Goal: Transaction & Acquisition: Purchase product/service

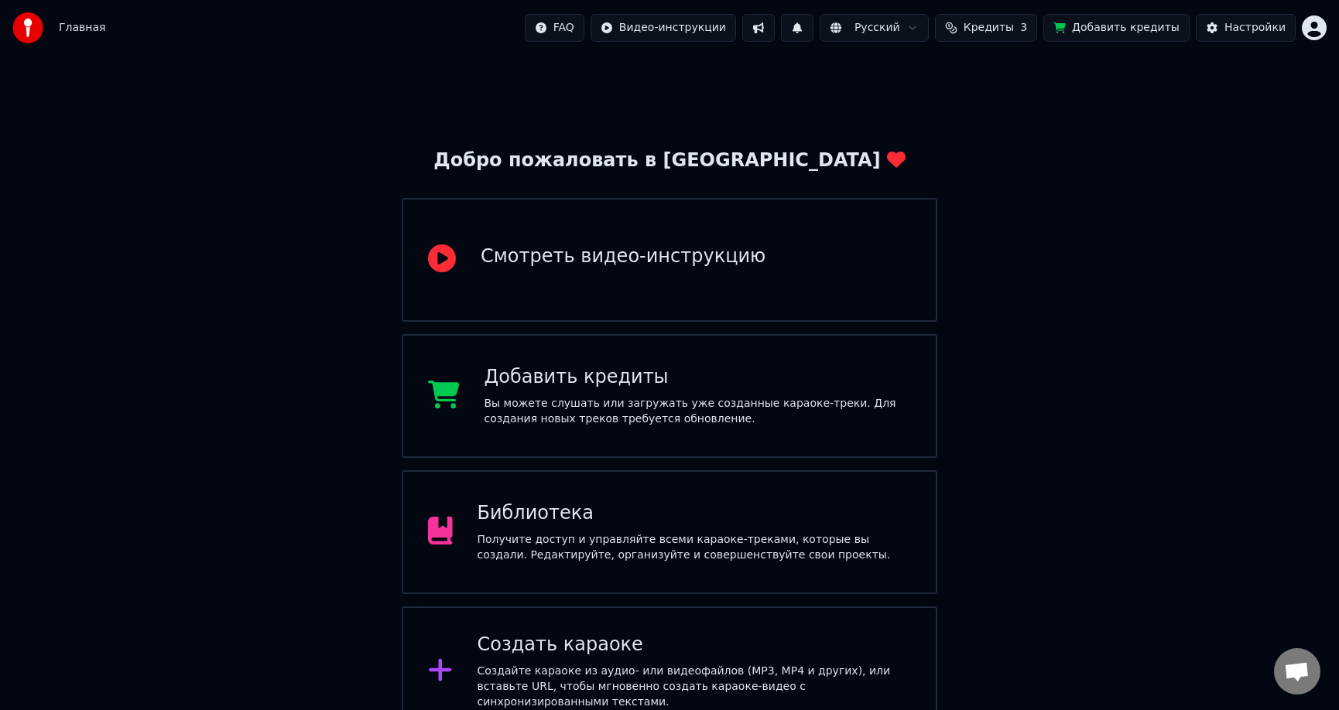
click at [990, 29] on span "Кредиты" at bounding box center [988, 27] width 50 height 15
click at [1091, 31] on button "Добавить кредиты" at bounding box center [1116, 28] width 146 height 28
click at [1104, 31] on button "Добавить кредиты" at bounding box center [1116, 28] width 146 height 28
click at [1095, 29] on button "Добавить кредиты" at bounding box center [1116, 28] width 146 height 28
click at [1014, 31] on span "Кредиты" at bounding box center [988, 27] width 50 height 15
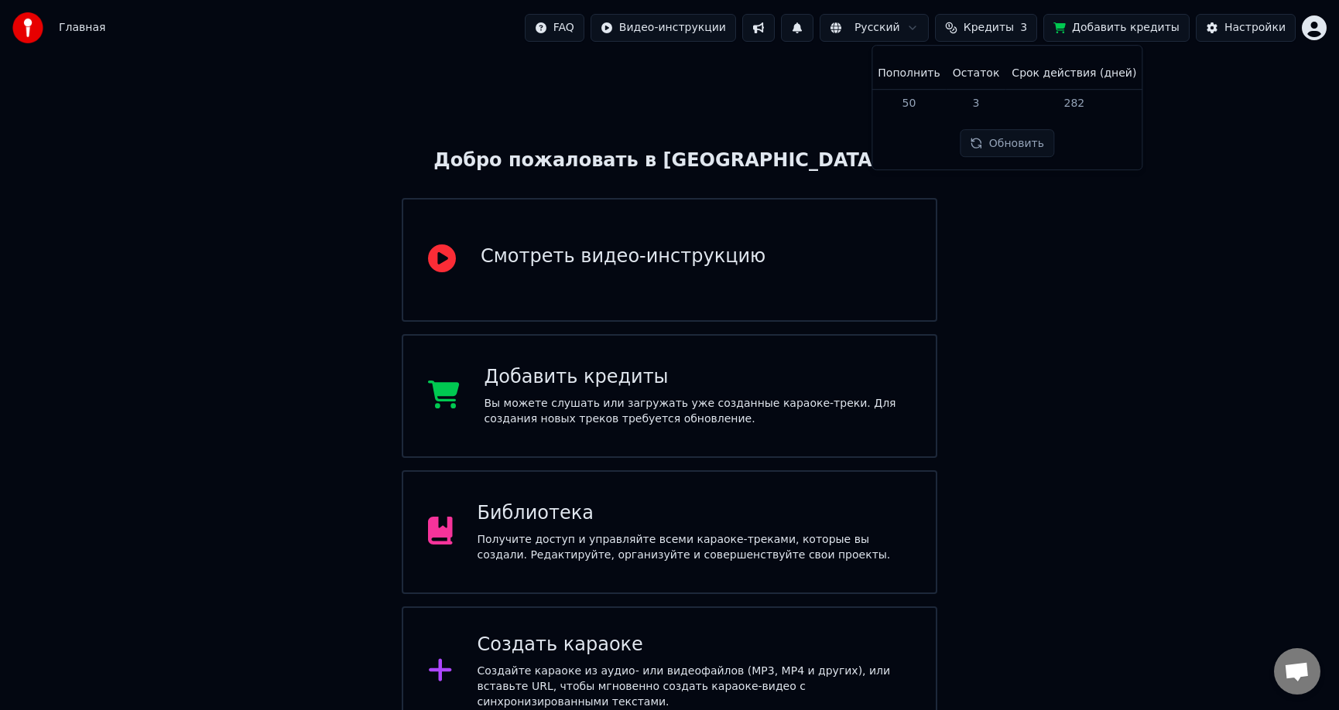
click at [1000, 145] on button "Обновить" at bounding box center [1007, 144] width 94 height 28
click at [914, 103] on td "50" at bounding box center [908, 103] width 74 height 28
click at [1011, 146] on button "Обновить" at bounding box center [1007, 144] width 94 height 28
click at [1030, 144] on button "Обновить" at bounding box center [1007, 144] width 94 height 28
click at [1014, 26] on span "Кредиты" at bounding box center [988, 27] width 50 height 15
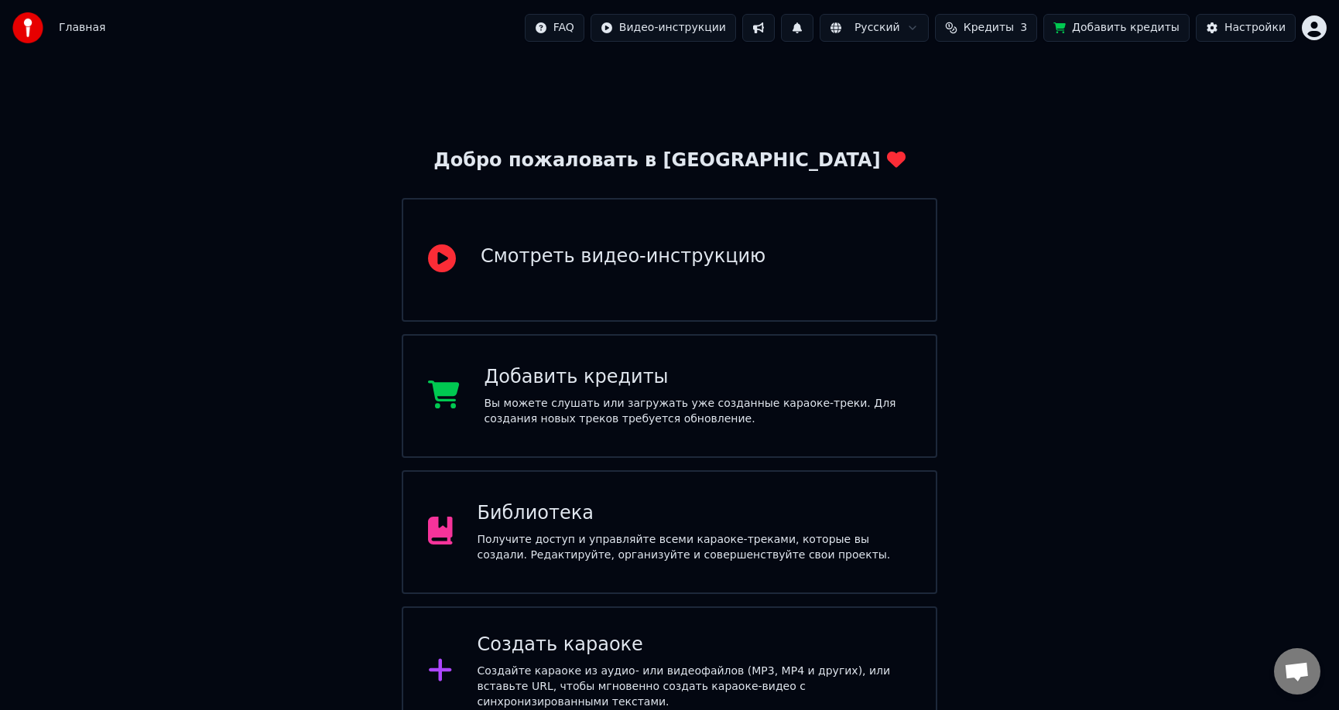
click at [1014, 26] on span "Кредиты" at bounding box center [988, 27] width 50 height 15
click at [1031, 145] on button "Обновить" at bounding box center [1007, 144] width 94 height 28
click at [1089, 30] on button "Добавить кредиты" at bounding box center [1116, 28] width 146 height 28
click at [1315, 27] on html "Главная FAQ Видео-инструкции Русский Кредиты 3 Добавить кредиты Настройки Добро…" at bounding box center [669, 368] width 1339 height 737
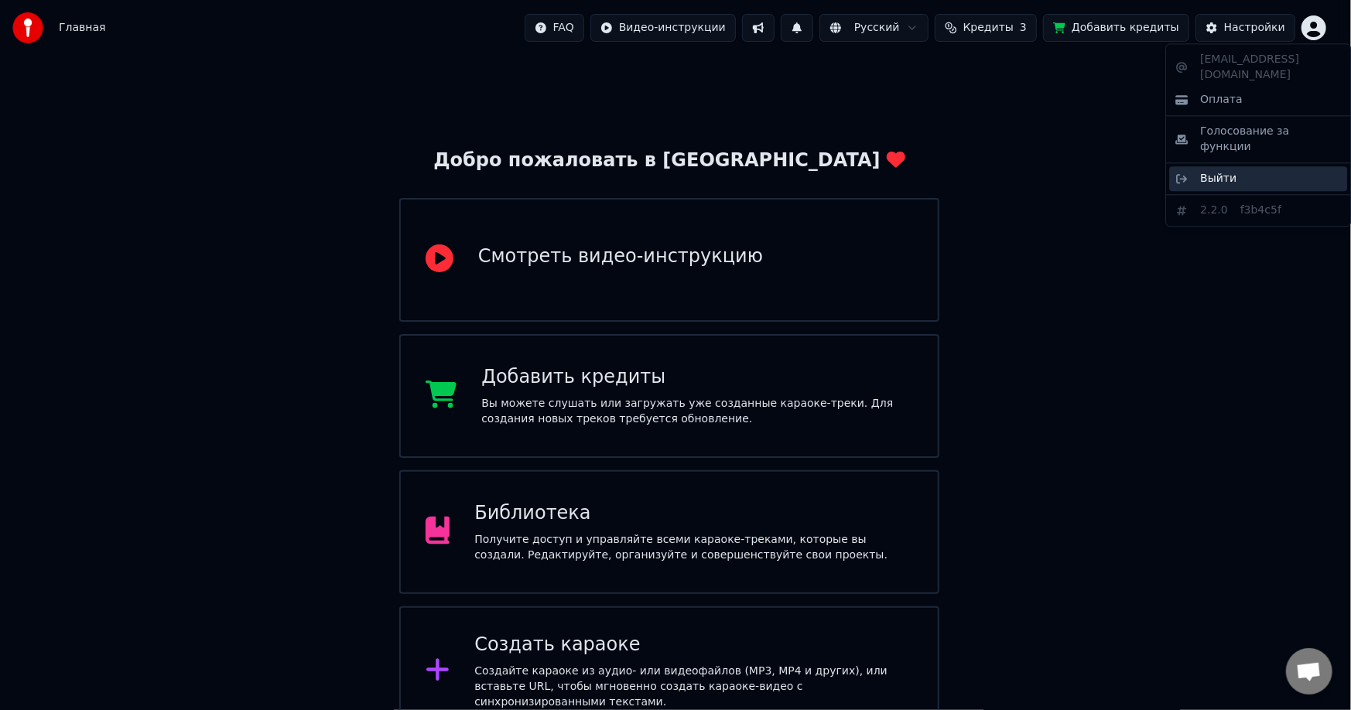
click at [1230, 171] on span "Выйти" at bounding box center [1218, 178] width 36 height 15
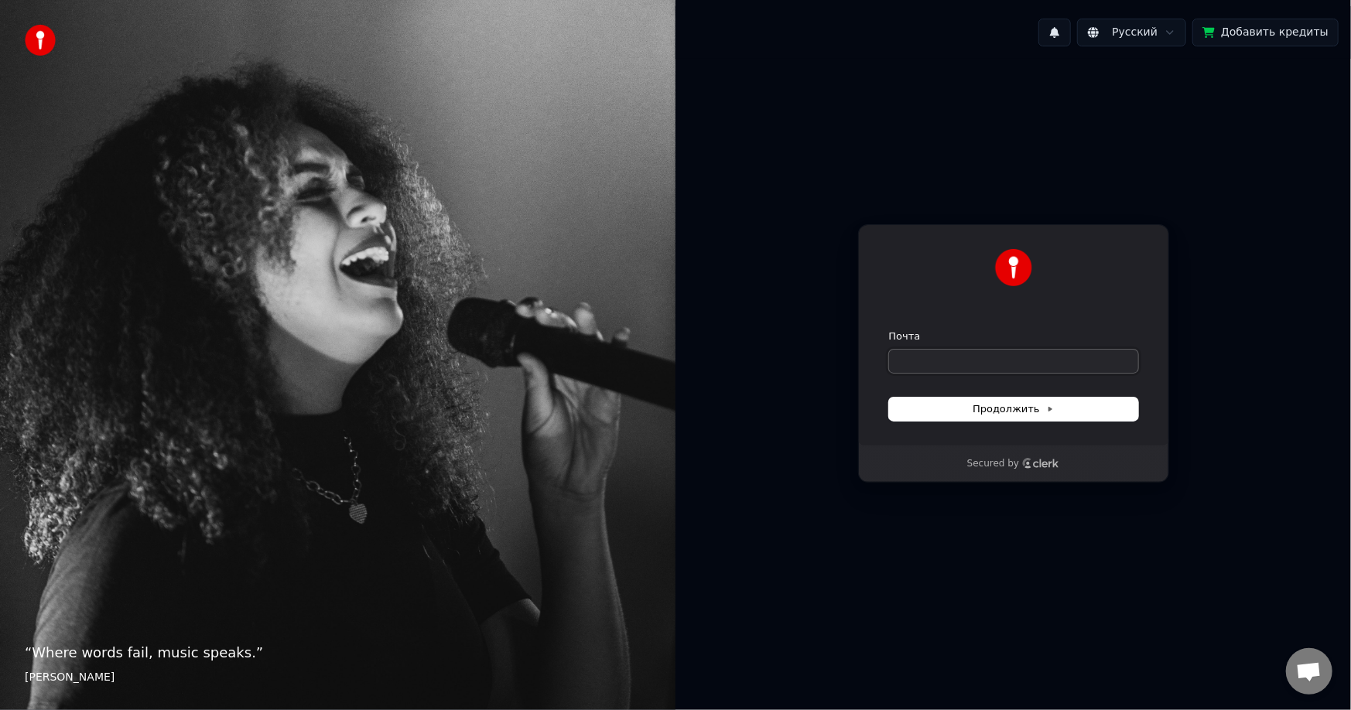
click at [980, 361] on input "Почта" at bounding box center [1013, 361] width 249 height 23
type input "*"
click at [1011, 418] on button "Продолжить" at bounding box center [1013, 409] width 249 height 23
type input "**********"
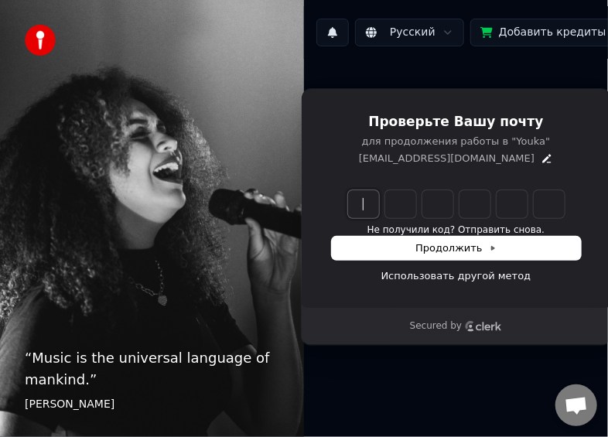
click at [354, 205] on input "Enter verification code" at bounding box center [472, 204] width 248 height 28
paste input "******"
type input "******"
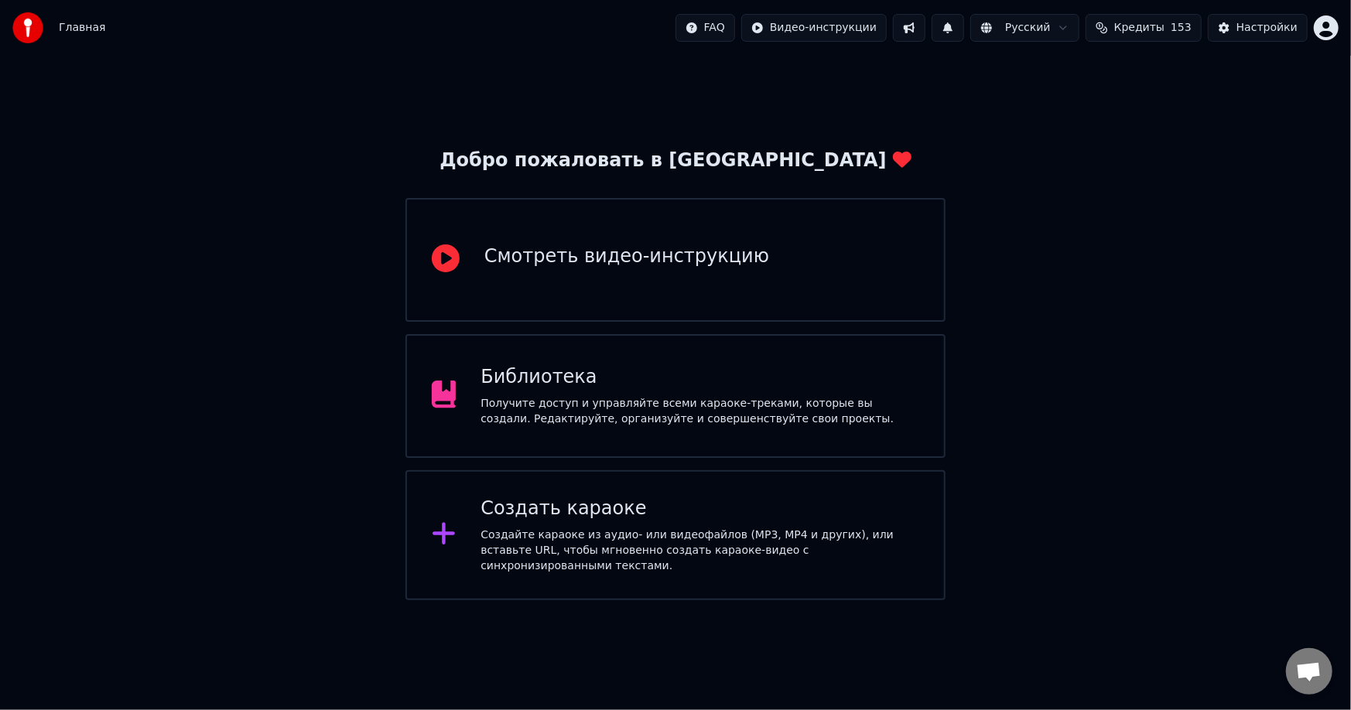
click at [607, 29] on span "Кредиты" at bounding box center [1139, 27] width 50 height 15
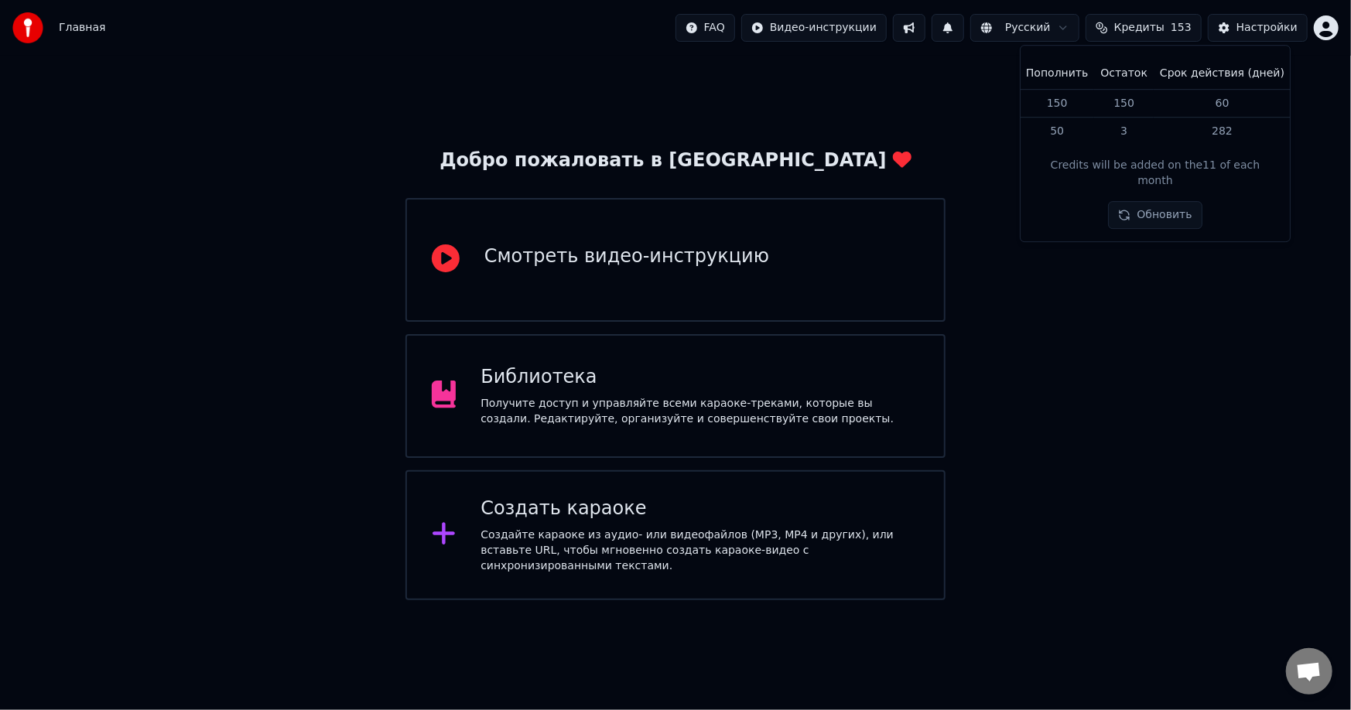
click at [607, 139] on td "50" at bounding box center [1057, 132] width 74 height 28
click at [607, 108] on td "150" at bounding box center [1125, 103] width 60 height 29
click at [607, 202] on button "Обновить" at bounding box center [1156, 216] width 94 height 28
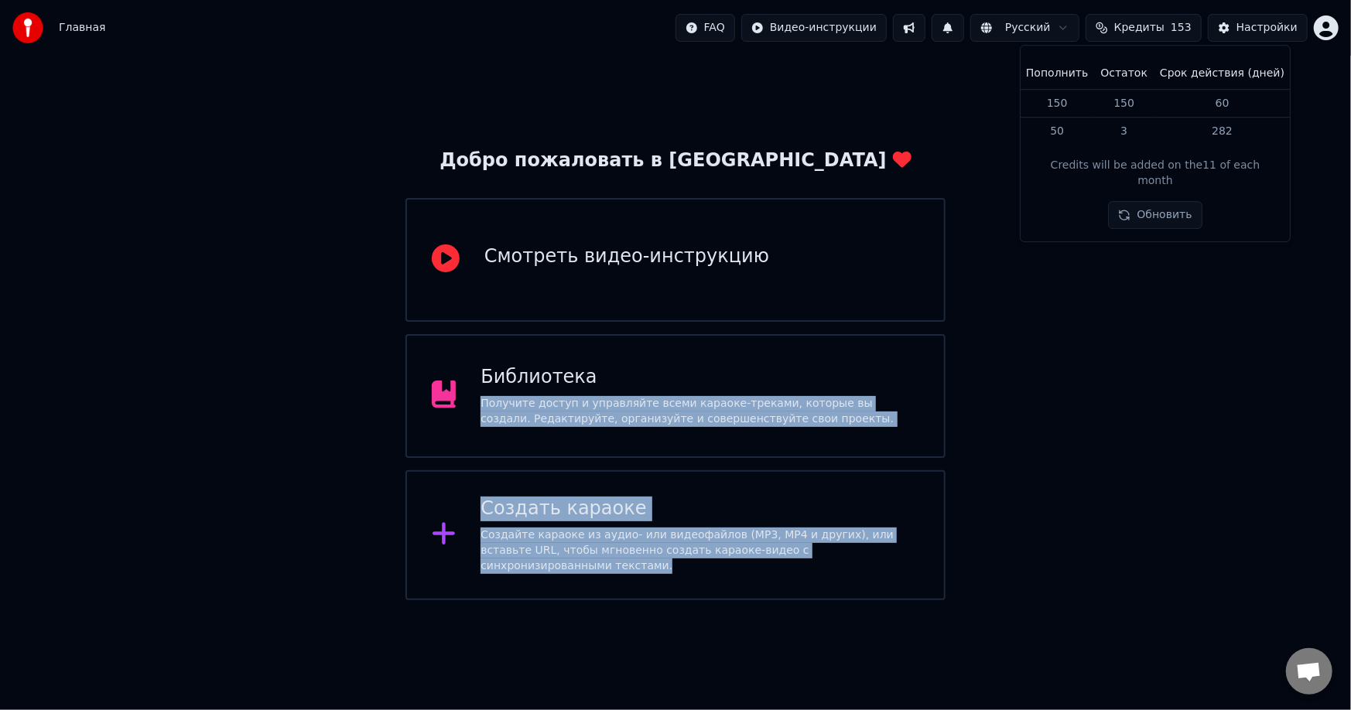
drag, startPoint x: 1199, startPoint y: 340, endPoint x: 1348, endPoint y: 742, distance: 429.2
click at [607, 436] on html "Главная FAQ Видео-инструкции Русский Кредиты 153 Настройки Добро пожаловать в Y…" at bounding box center [675, 300] width 1351 height 600
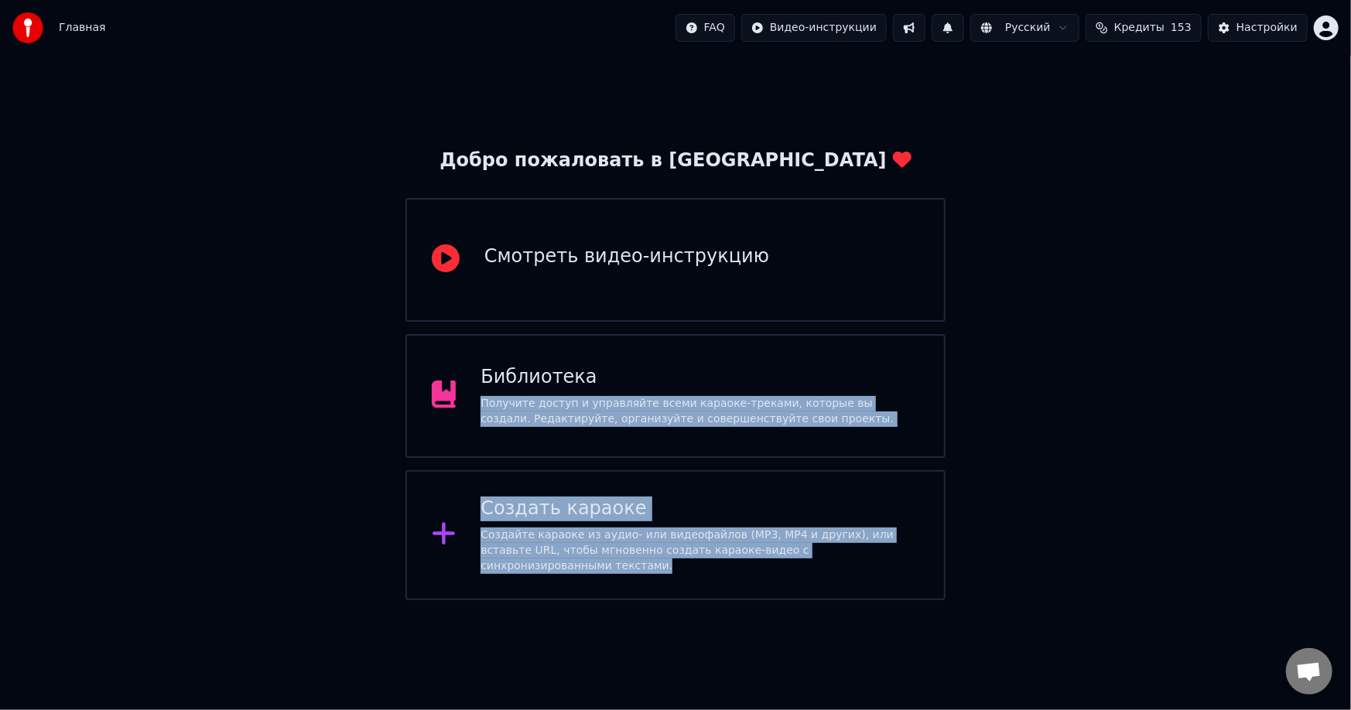
click at [607, 29] on span "Кредиты" at bounding box center [1139, 27] width 50 height 15
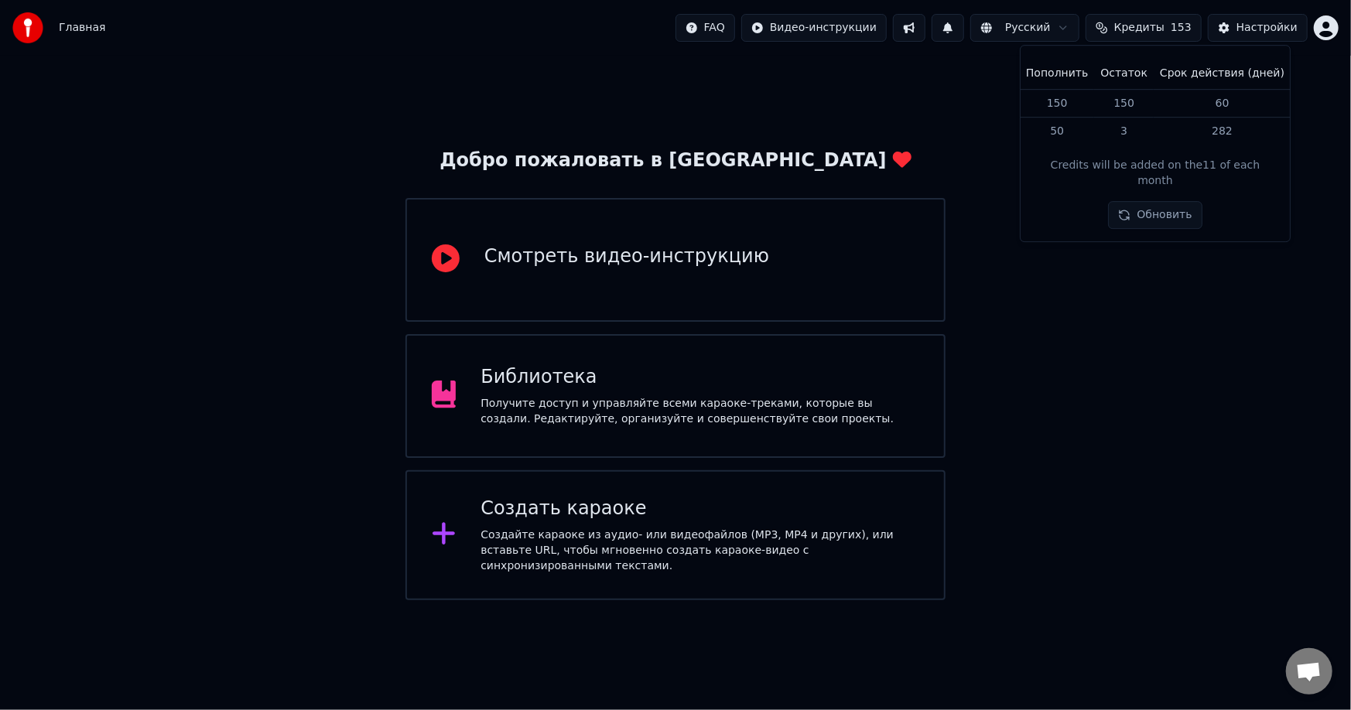
click at [607, 108] on td "60" at bounding box center [1222, 103] width 137 height 29
click at [607, 436] on div "Создать караоке" at bounding box center [700, 509] width 439 height 25
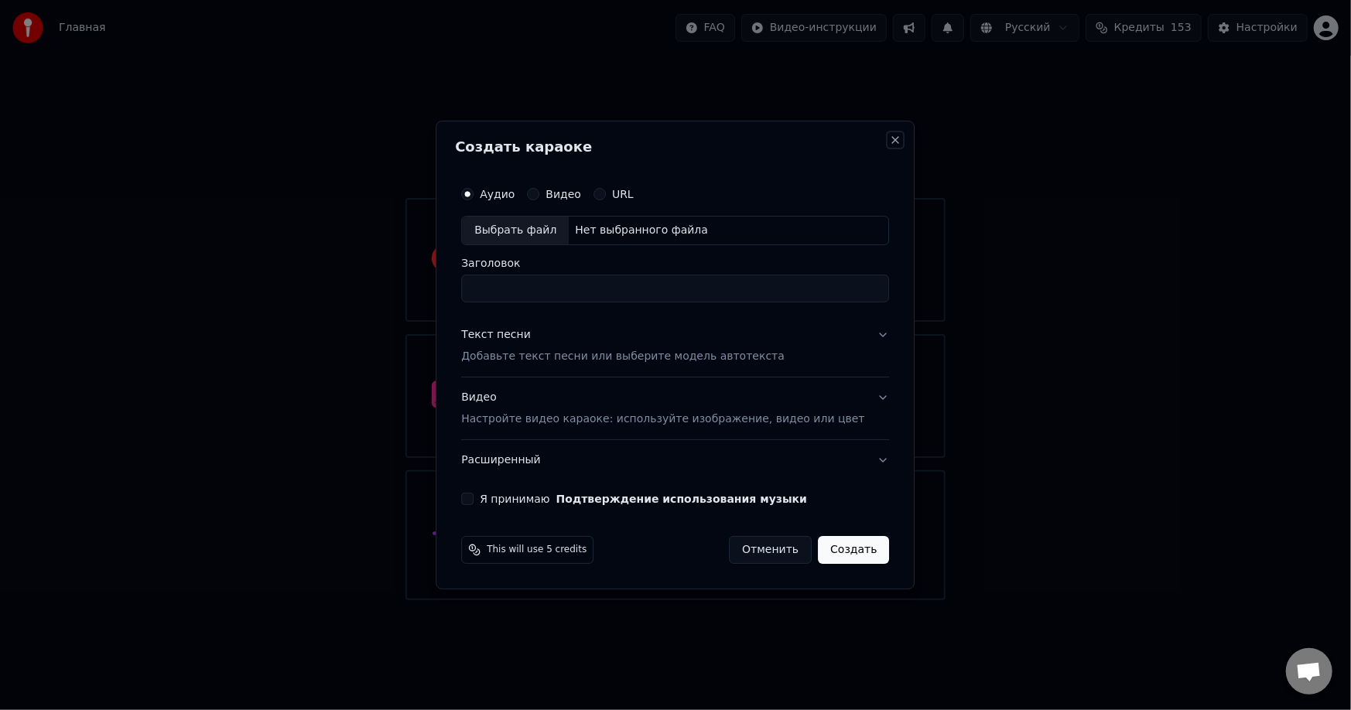
click at [607, 141] on button "Close" at bounding box center [896, 140] width 12 height 12
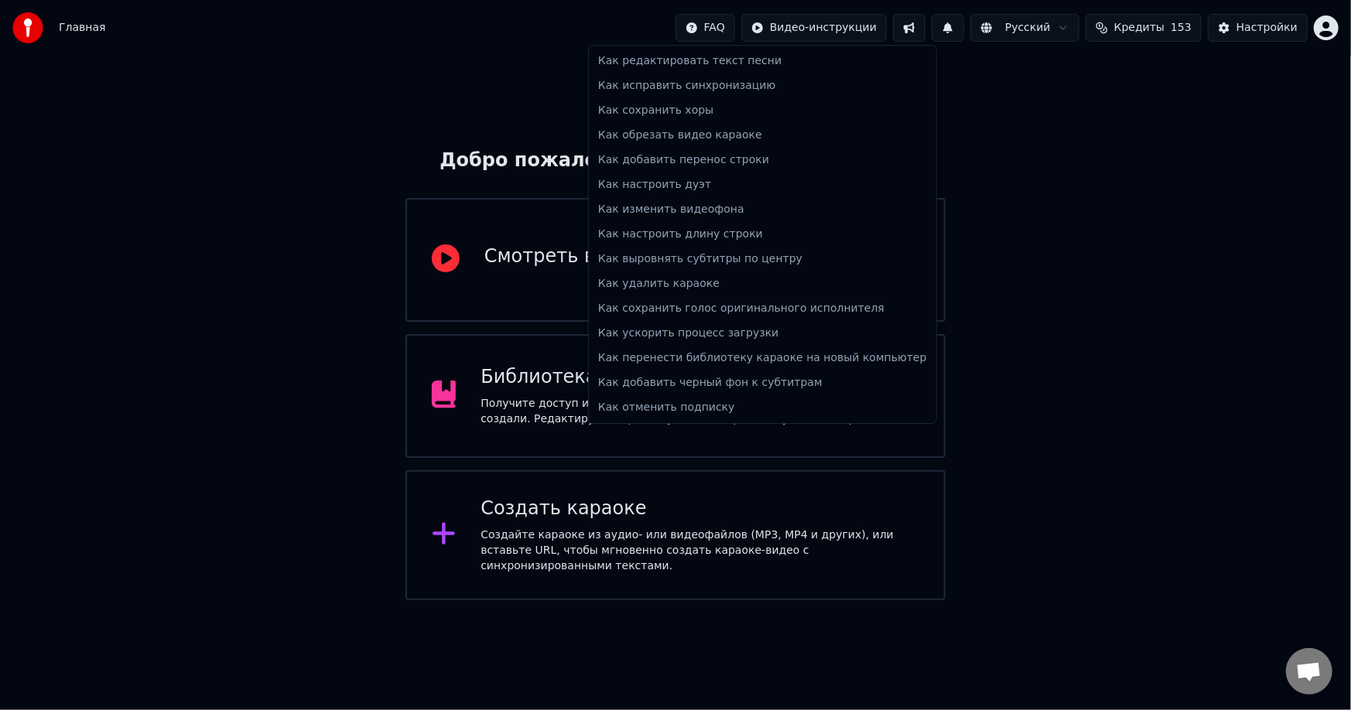
click at [607, 30] on html "Главная FAQ Видео-инструкции Русский Кредиты 153 Настройки Добро пожаловать в Y…" at bounding box center [675, 300] width 1351 height 600
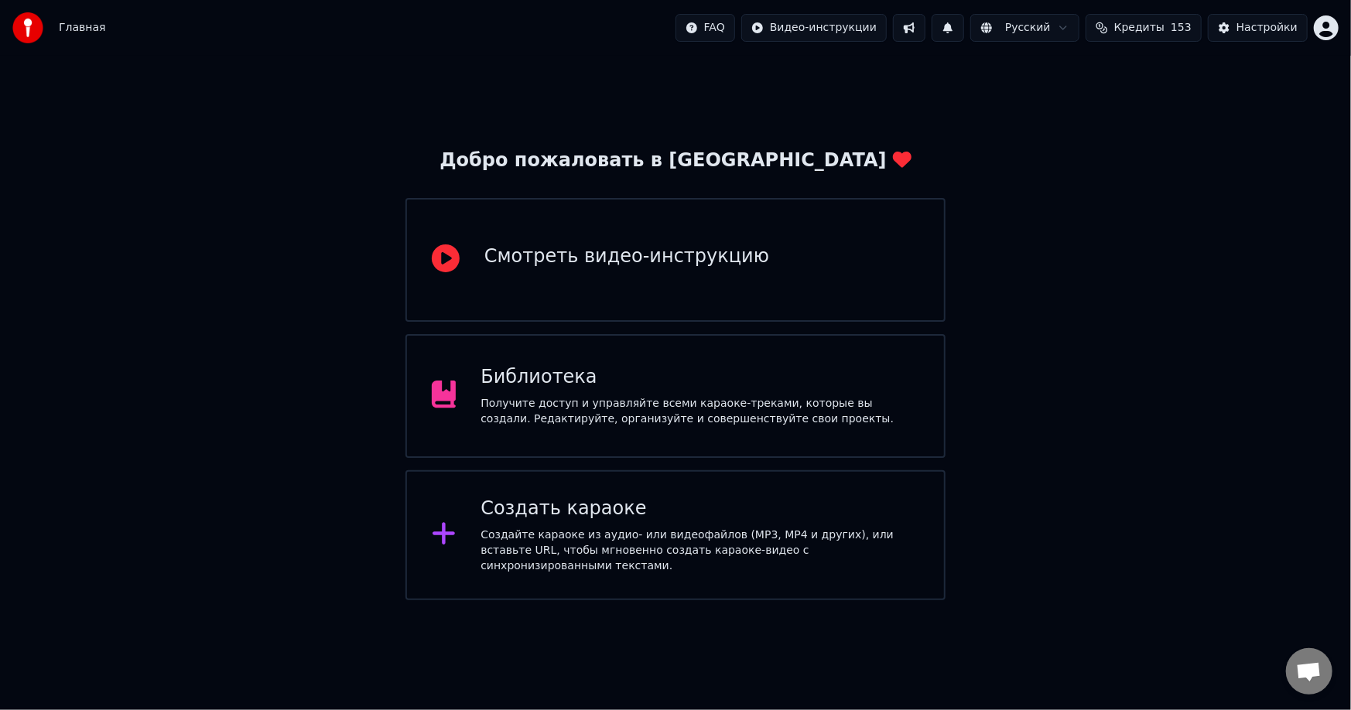
click at [607, 392] on div "Библиотека Получите доступ и управляйте всеми караоке-треками, которые вы созда…" at bounding box center [700, 396] width 439 height 62
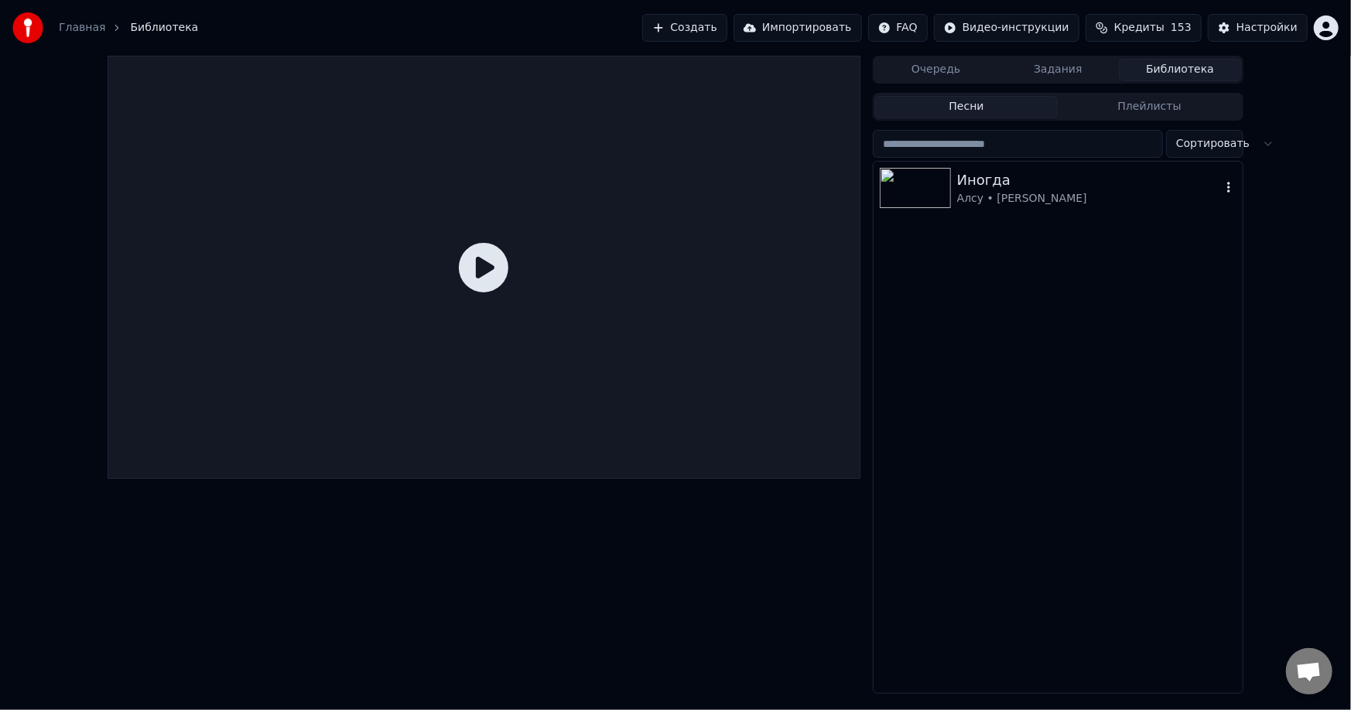
click at [607, 191] on div "Алсу • nasty ash" at bounding box center [1089, 198] width 264 height 15
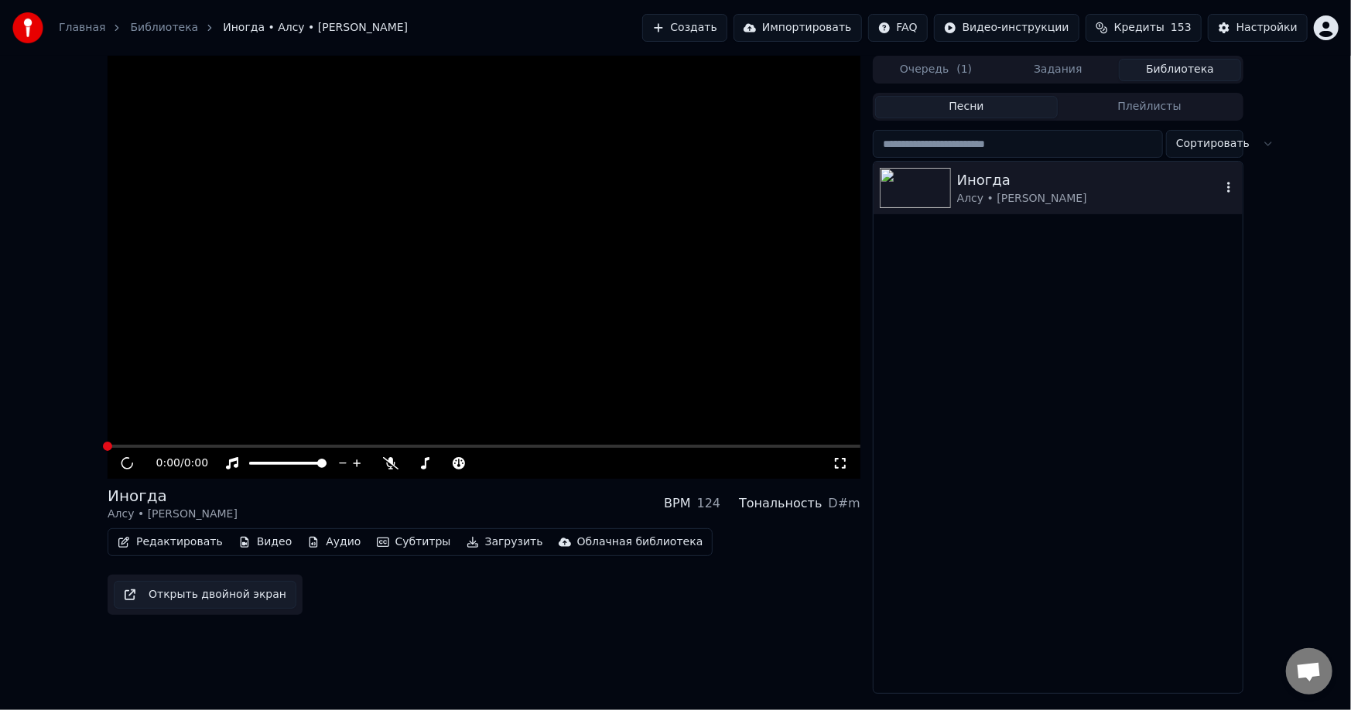
click at [607, 191] on div "Алсу • nasty ash" at bounding box center [1089, 198] width 264 height 15
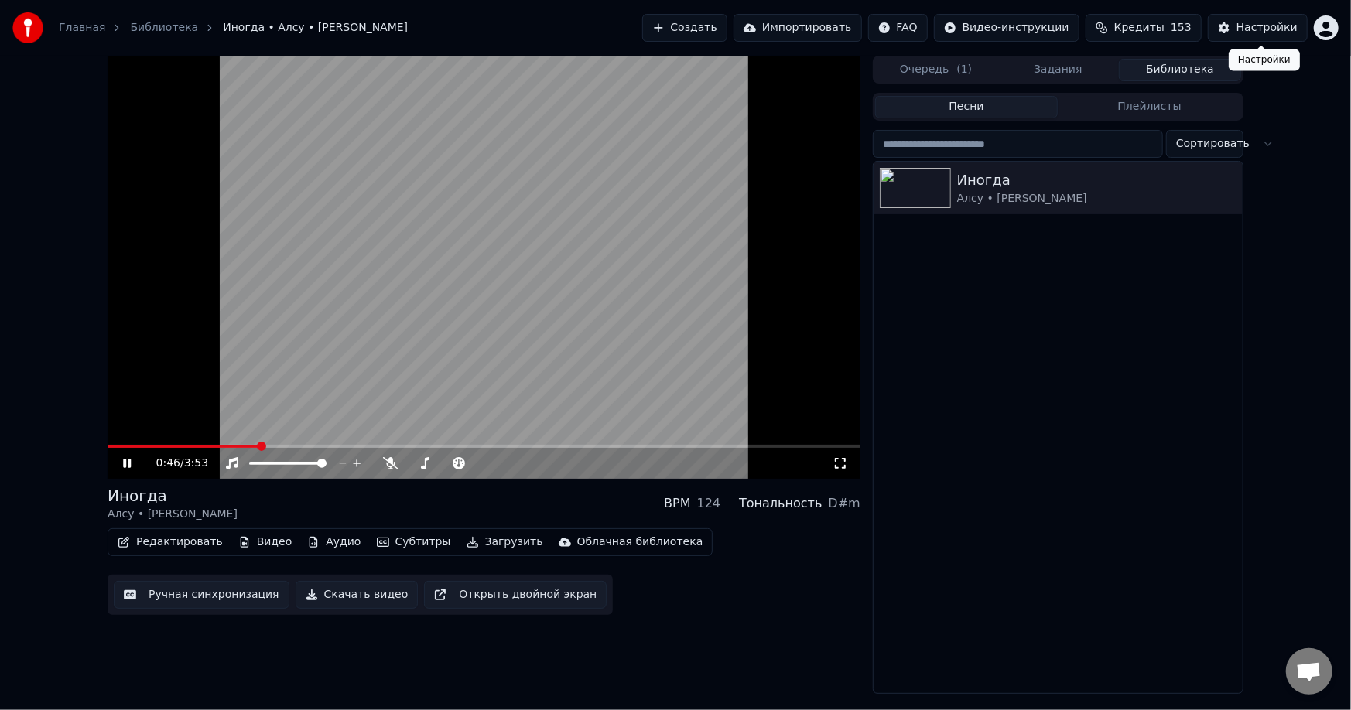
click at [607, 22] on div "Настройки" at bounding box center [1266, 27] width 61 height 15
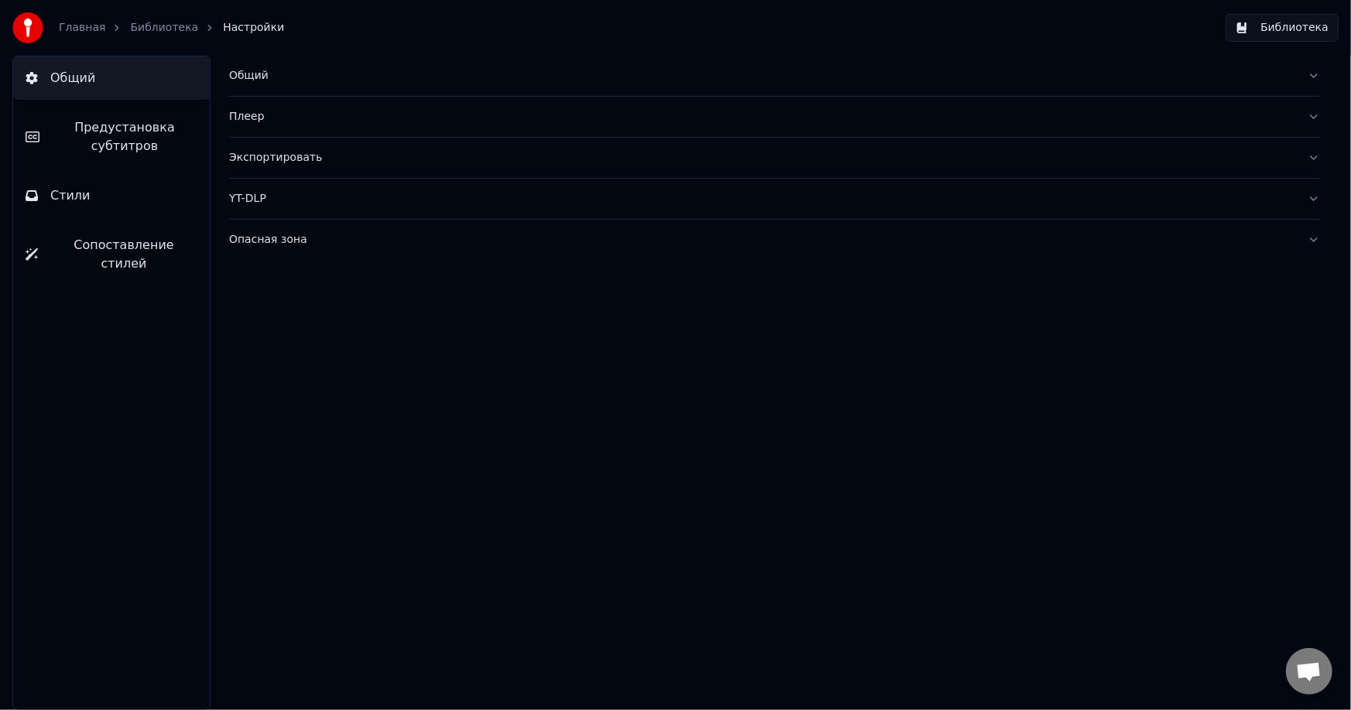
click at [91, 82] on span "Общий" at bounding box center [72, 78] width 45 height 19
click at [607, 27] on button "Библиотека" at bounding box center [1282, 28] width 113 height 28
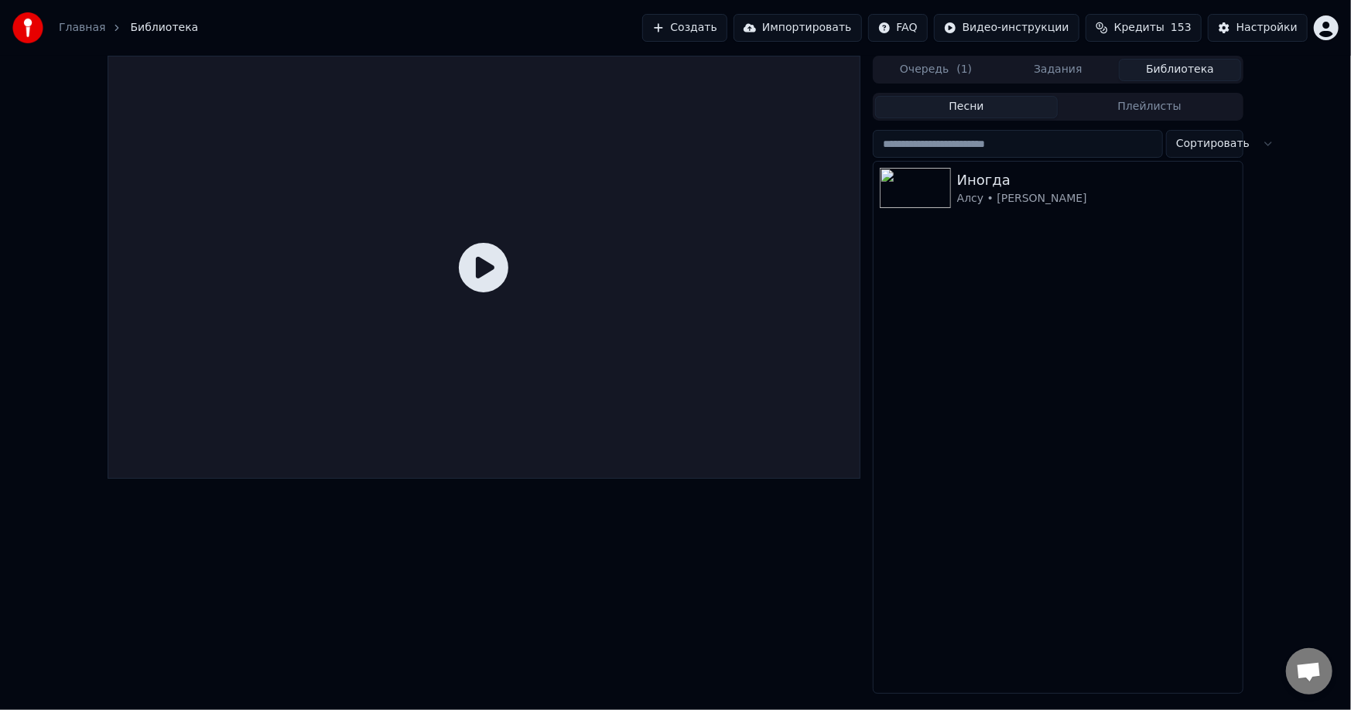
click at [607, 32] on html "Главная Библиотека Создать Импортировать FAQ Видео-инструкции Кредиты 153 Настр…" at bounding box center [675, 355] width 1351 height 710
click at [607, 92] on span "Оплата" at bounding box center [1221, 99] width 42 height 15
